Goal: Task Accomplishment & Management: Use online tool/utility

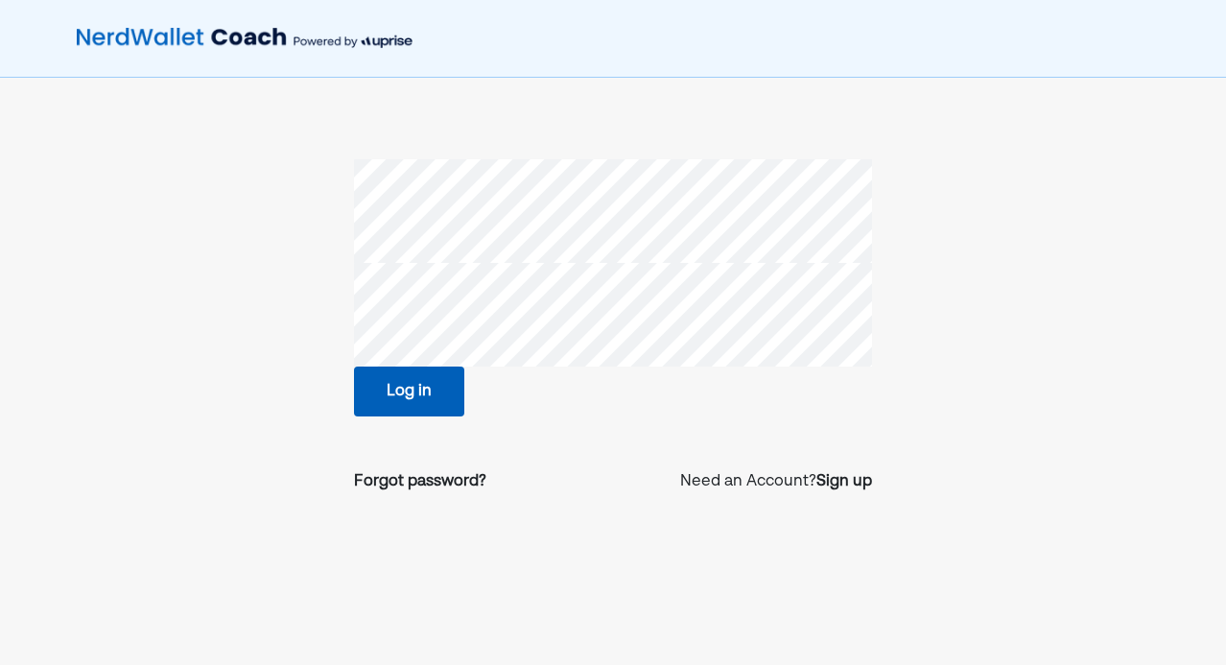
click at [384, 402] on button "Log in" at bounding box center [409, 391] width 110 height 50
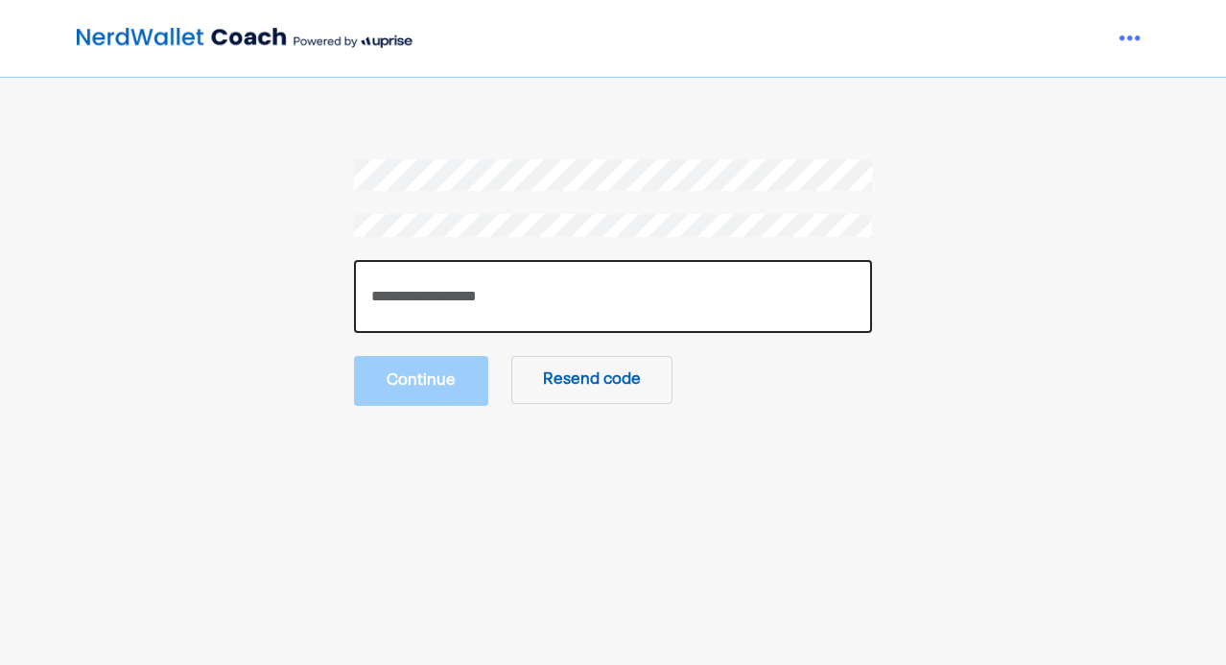
click at [597, 305] on input "number" at bounding box center [613, 296] width 518 height 73
click at [416, 298] on input "number" at bounding box center [613, 296] width 518 height 73
type input "******"
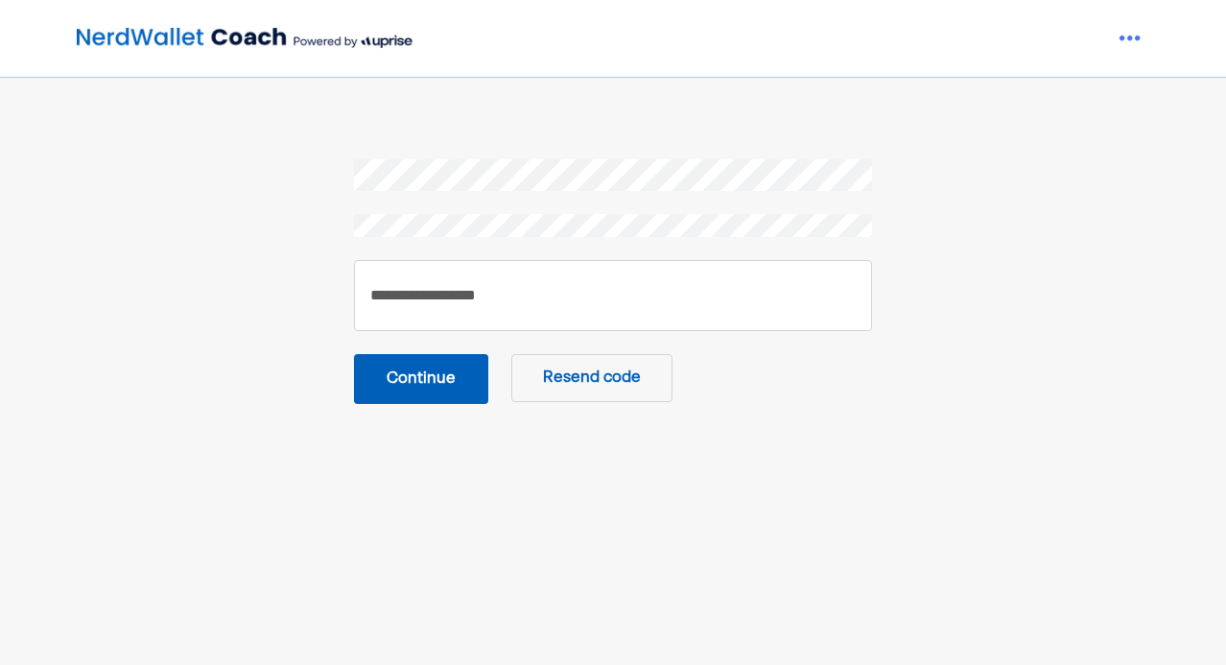
click at [442, 361] on button "Continue" at bounding box center [421, 379] width 134 height 50
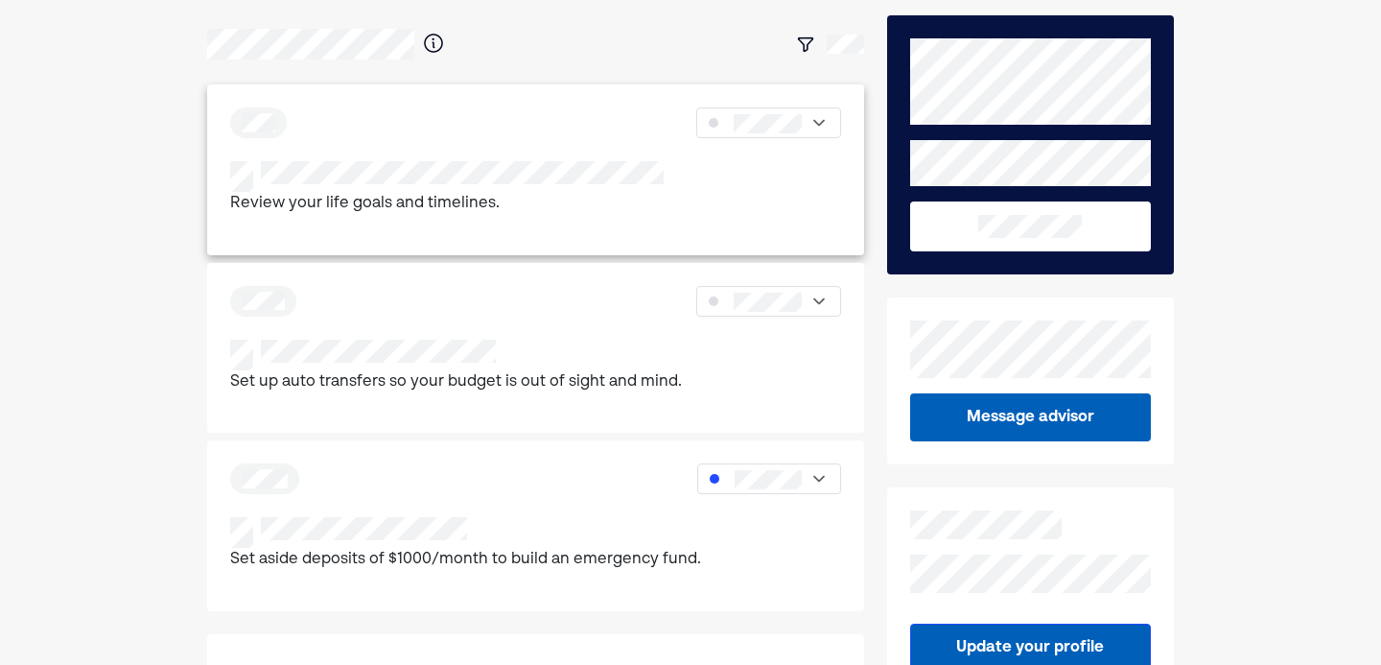
scroll to position [90, 0]
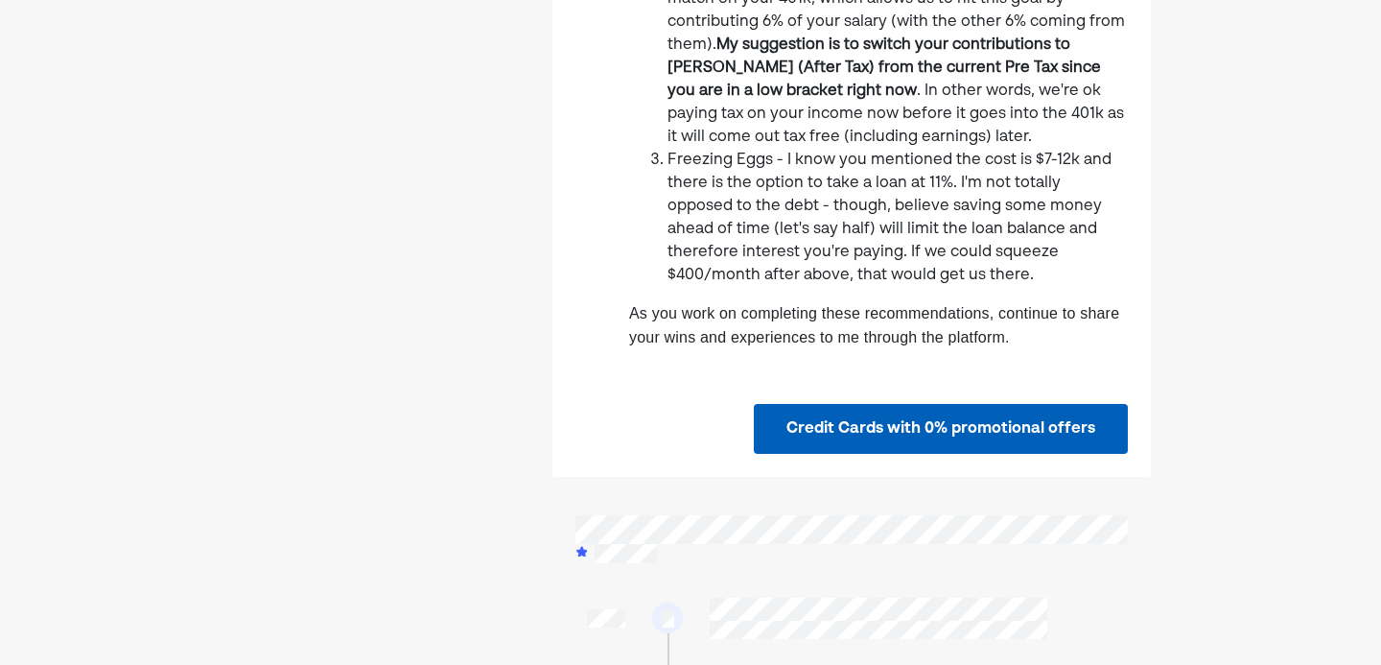
scroll to position [716, 0]
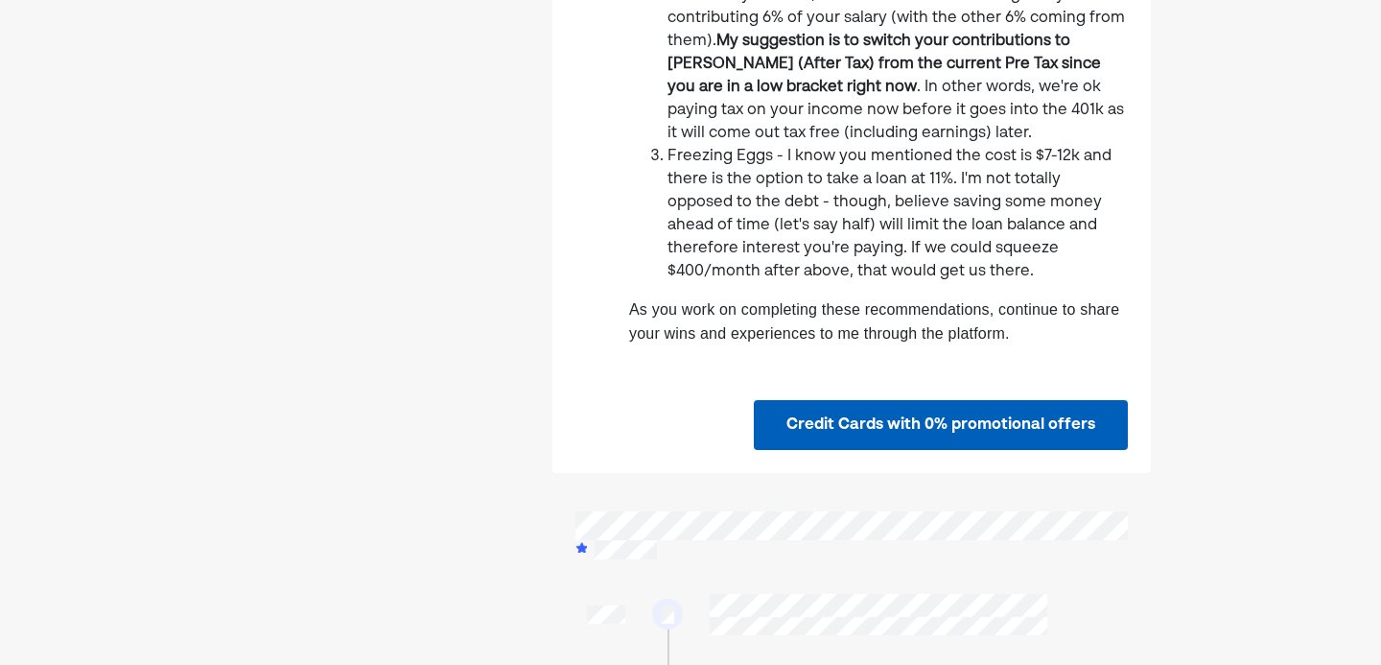
click at [956, 400] on button "Credit Cards with 0% promotional offers" at bounding box center [941, 425] width 374 height 50
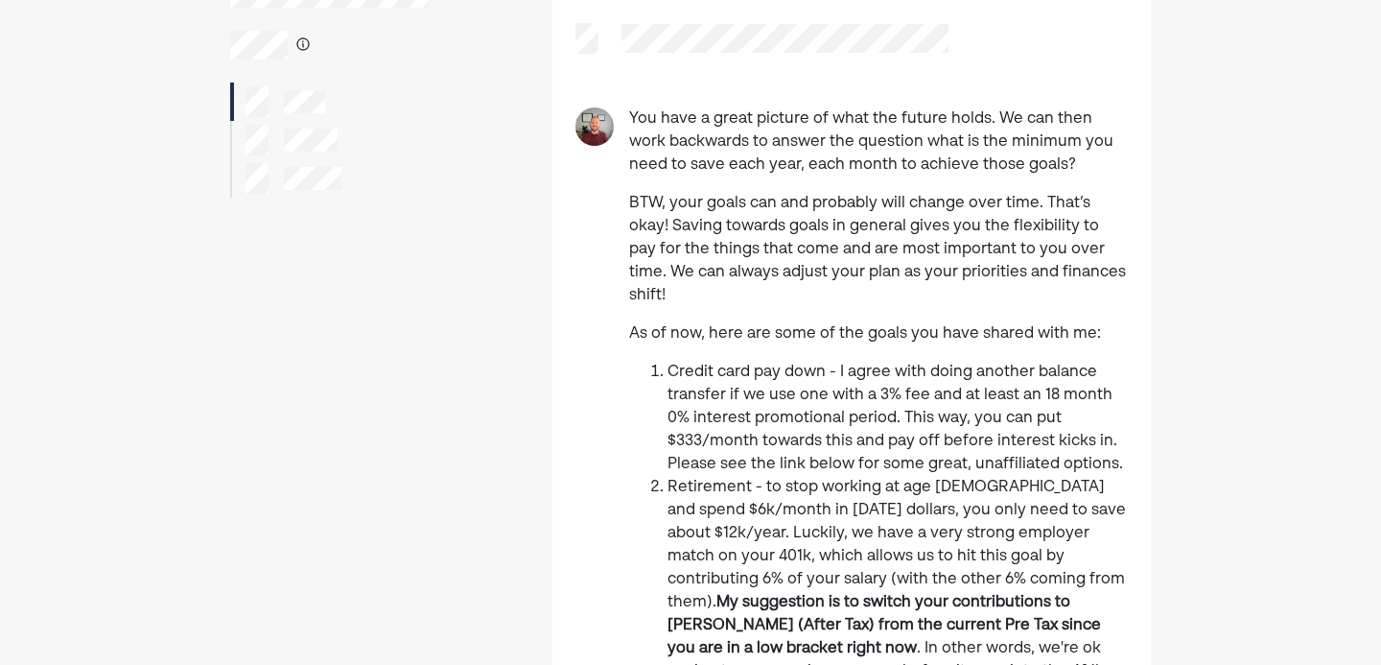
scroll to position [0, 0]
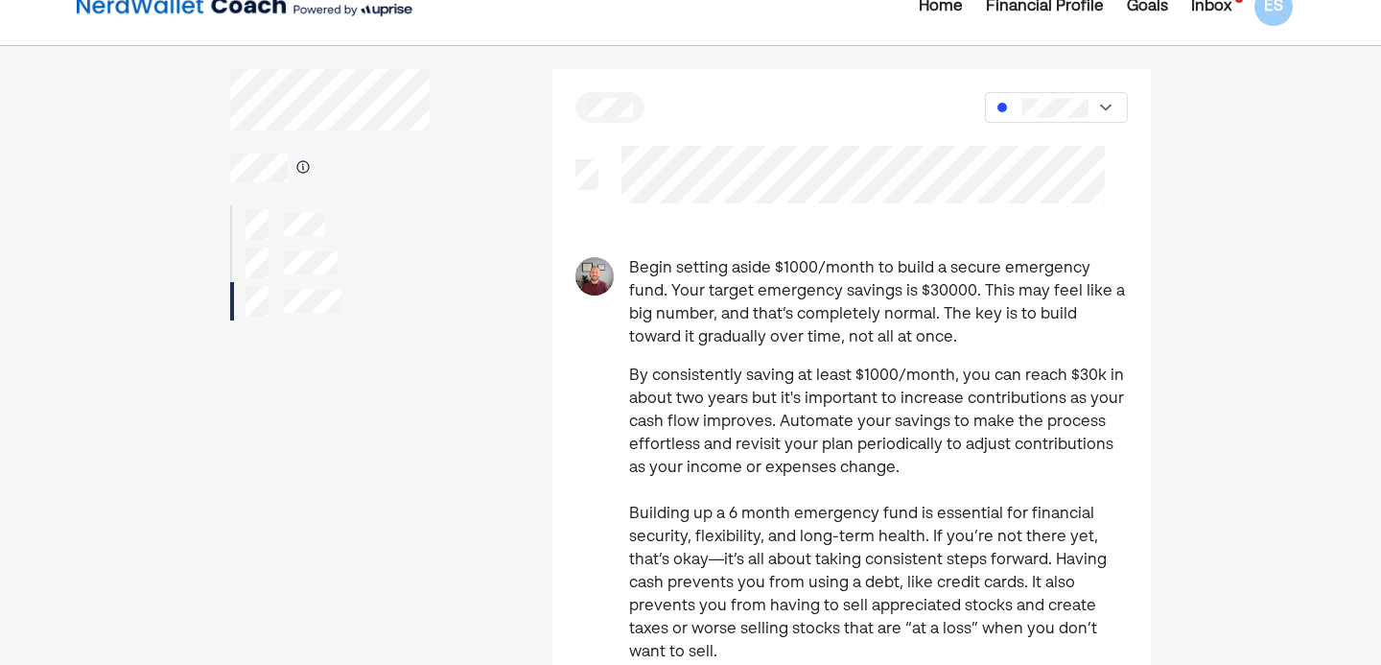
scroll to position [35, 0]
